Goal: Task Accomplishment & Management: Manage account settings

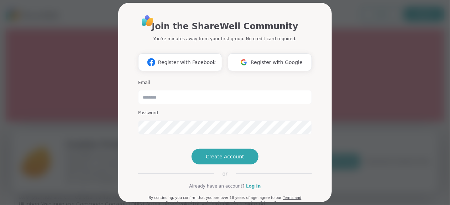
scroll to position [192, 0]
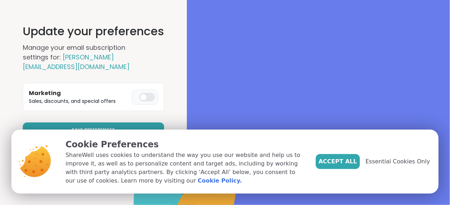
click at [390, 160] on span "Essential Cookies Only" at bounding box center [397, 161] width 64 height 9
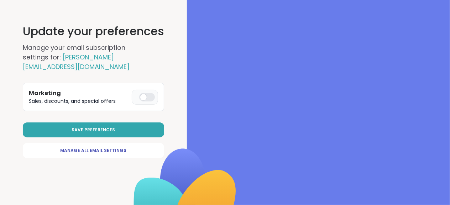
click at [151, 98] on div at bounding box center [147, 97] width 16 height 9
click at [112, 129] on span "Save Preferences" at bounding box center [93, 130] width 43 height 6
